Goal: Transaction & Acquisition: Purchase product/service

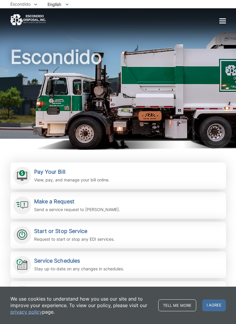
click at [219, 25] on div "Home Residential Services Curbside Pickup Recycling Organic Recycling Trash Hou…" at bounding box center [117, 20] width 215 height 12
click at [221, 21] on div at bounding box center [222, 20] width 7 height 1
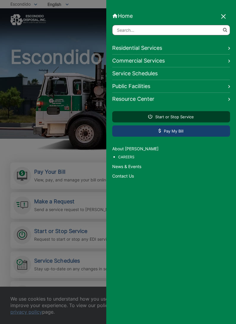
click at [167, 137] on link "Pay My Bill" at bounding box center [171, 130] width 118 height 11
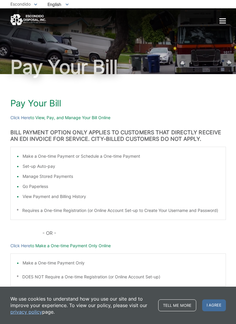
scroll to position [13, 0]
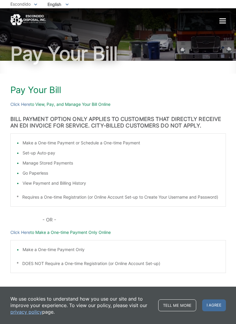
click at [31, 6] on span "Escondido" at bounding box center [20, 3] width 20 height 5
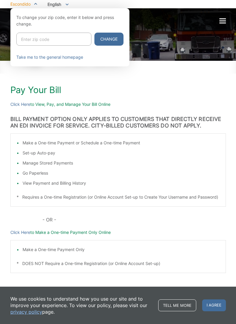
click at [40, 38] on input "Enter zip code" at bounding box center [53, 39] width 75 height 13
type input "92026"
click at [97, 39] on button "Change" at bounding box center [108, 39] width 29 height 13
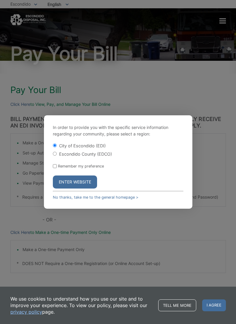
click at [53, 156] on input "Escondido County (EDCO)" at bounding box center [55, 154] width 4 height 4
radio input "true"
click at [55, 168] on input "Remember my preference" at bounding box center [55, 166] width 4 height 4
checkbox input "true"
click at [70, 189] on button "Enter Website" at bounding box center [75, 182] width 44 height 13
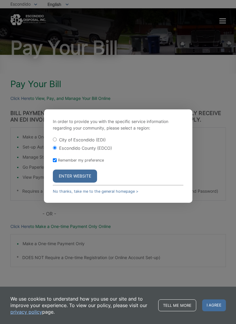
scroll to position [32, 0]
